Goal: Transaction & Acquisition: Purchase product/service

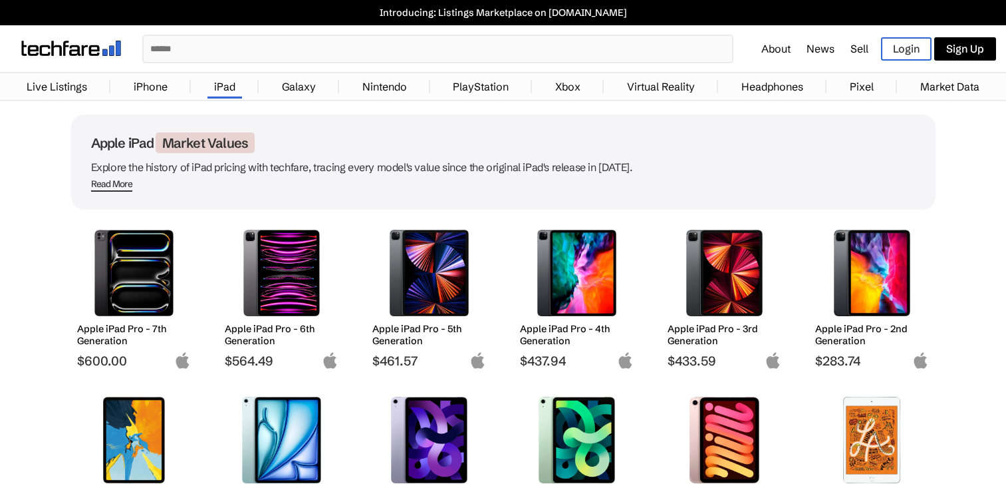
click at [245, 53] on input "text" at bounding box center [438, 49] width 589 height 26
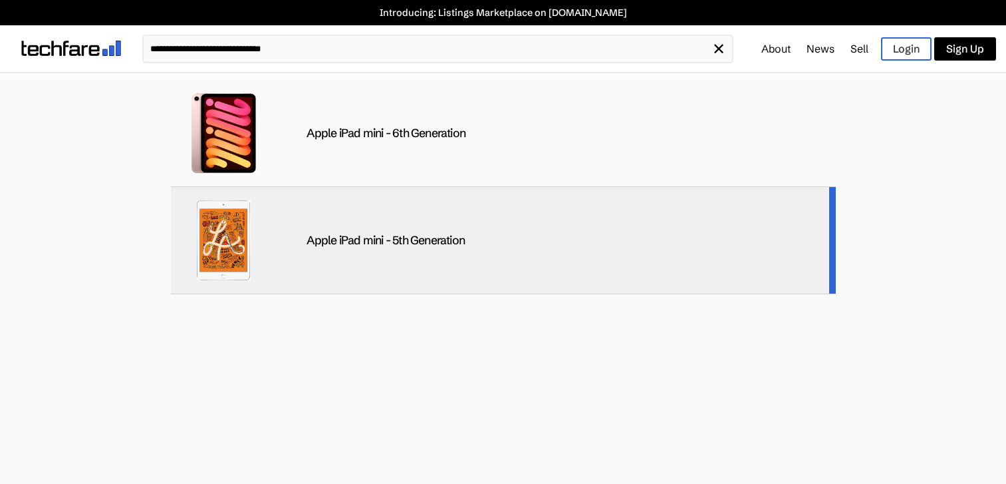
type input "**********"
click at [311, 274] on div "Apple iPad mini - 5th Generation" at bounding box center [503, 240] width 665 height 107
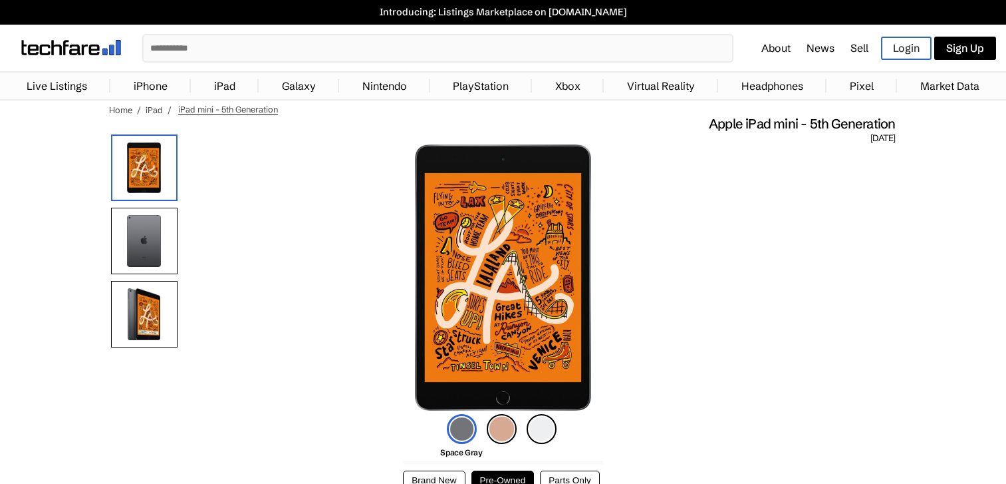
scroll to position [133, 0]
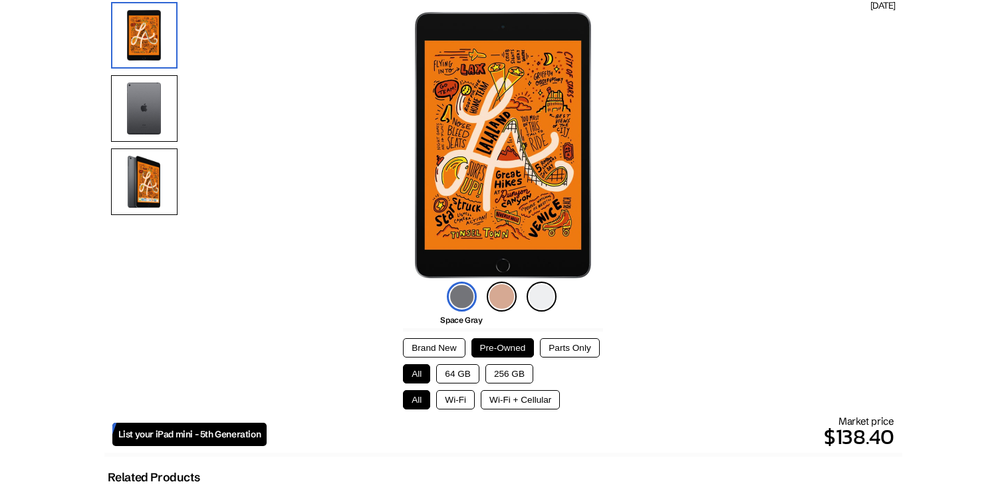
click at [540, 294] on img at bounding box center [542, 296] width 30 height 30
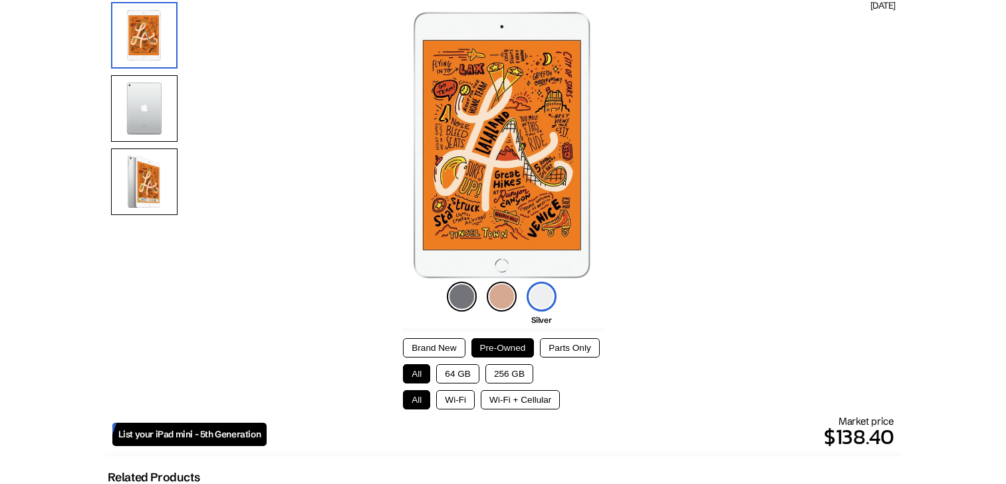
click at [460, 369] on button "64 GB" at bounding box center [457, 373] width 43 height 19
click at [462, 400] on button "Wi-Fi" at bounding box center [455, 399] width 39 height 19
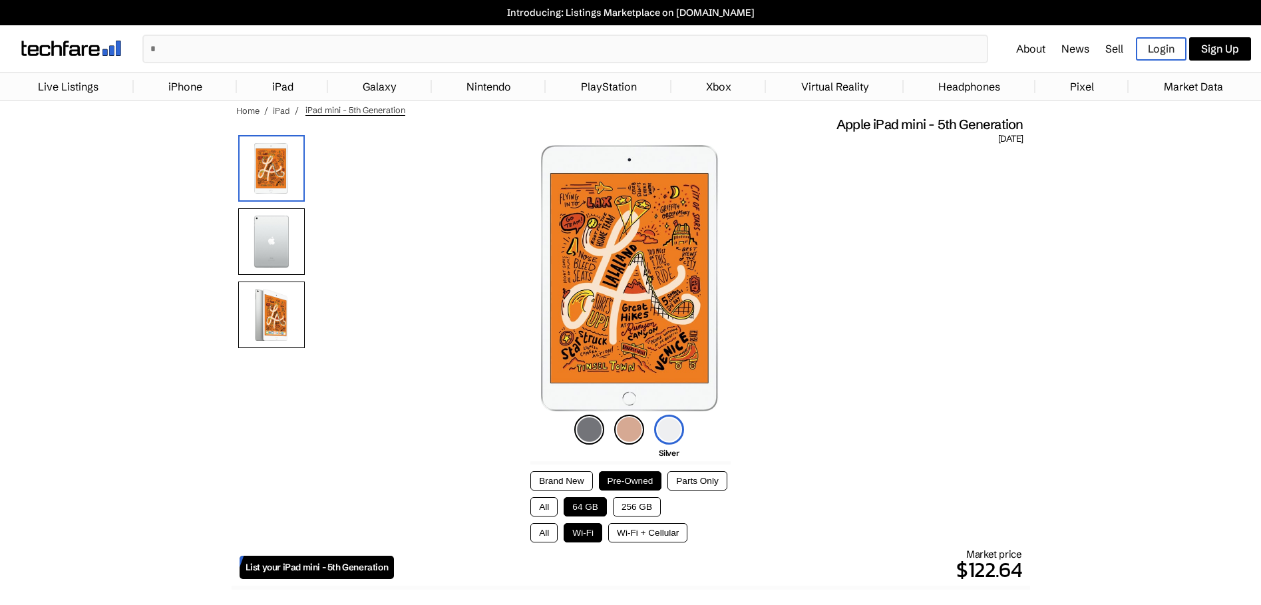
scroll to position [0, 0]
